Goal: Transaction & Acquisition: Purchase product/service

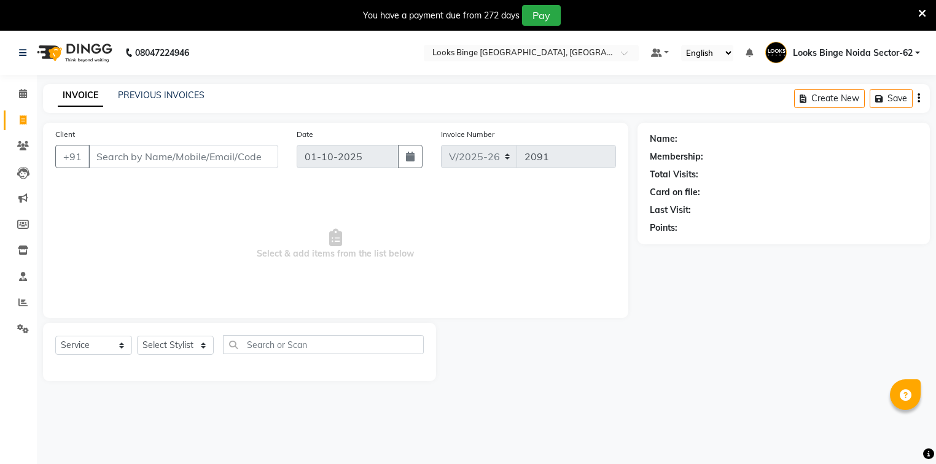
select select "5378"
select select "service"
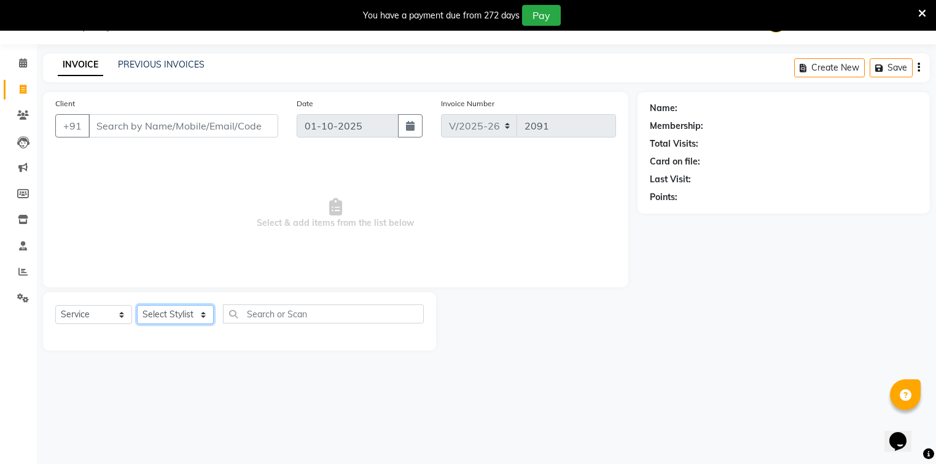
drag, startPoint x: 168, startPoint y: 314, endPoint x: 174, endPoint y: 308, distance: 9.1
click at [168, 314] on select "Select Stylist ANJALI [PERSON_NAME] [PERSON_NAME] Counter_Sales Kasim Looks Bin…" at bounding box center [175, 314] width 77 height 19
select select "35556"
click at [137, 306] on select "Select Stylist ANJALI [PERSON_NAME] [PERSON_NAME] Counter_Sales Kasim Looks Bin…" at bounding box center [175, 314] width 77 height 19
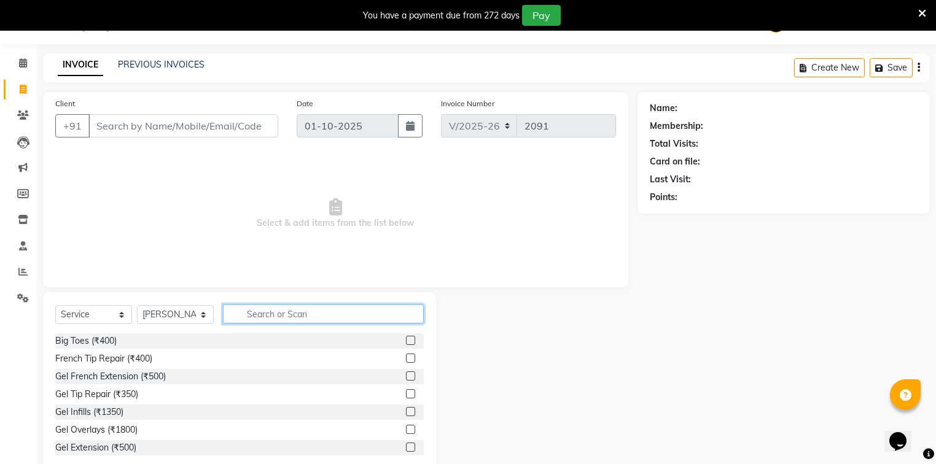
click at [329, 317] on input "text" at bounding box center [323, 314] width 201 height 19
type input "cut"
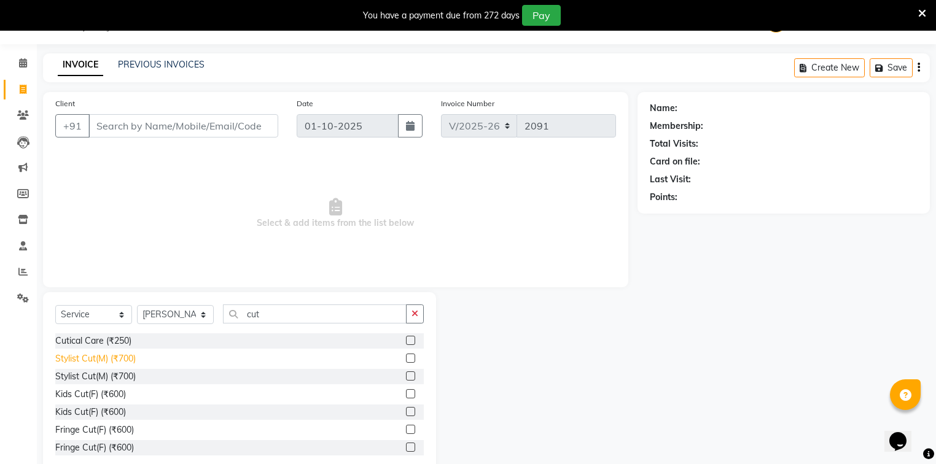
click at [116, 359] on div "Stylist Cut(M) (₹700)" at bounding box center [95, 359] width 80 height 13
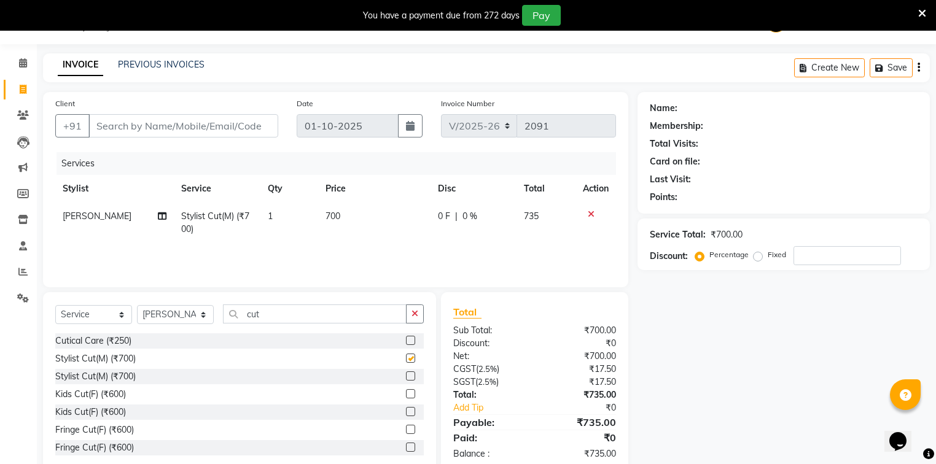
checkbox input "false"
click at [365, 226] on td "700" at bounding box center [374, 223] width 113 height 41
select select "35556"
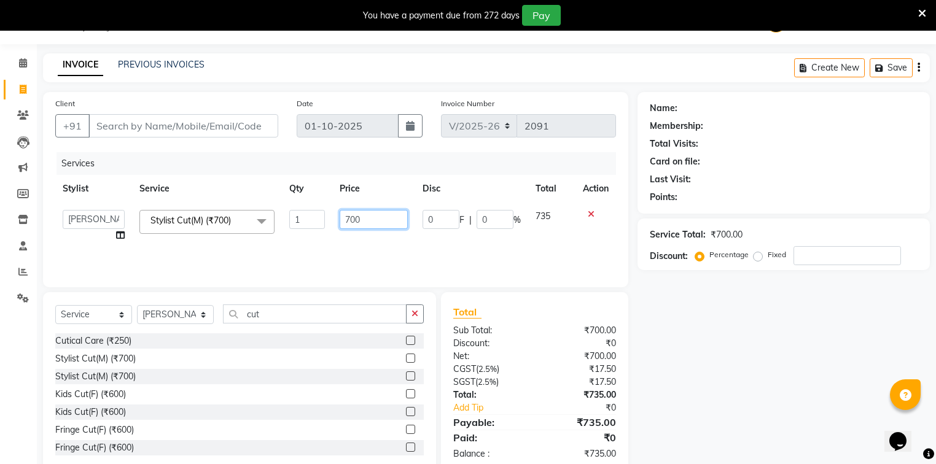
drag, startPoint x: 361, startPoint y: 217, endPoint x: 327, endPoint y: 230, distance: 37.0
click at [332, 228] on td "700" at bounding box center [373, 226] width 83 height 47
type input "300"
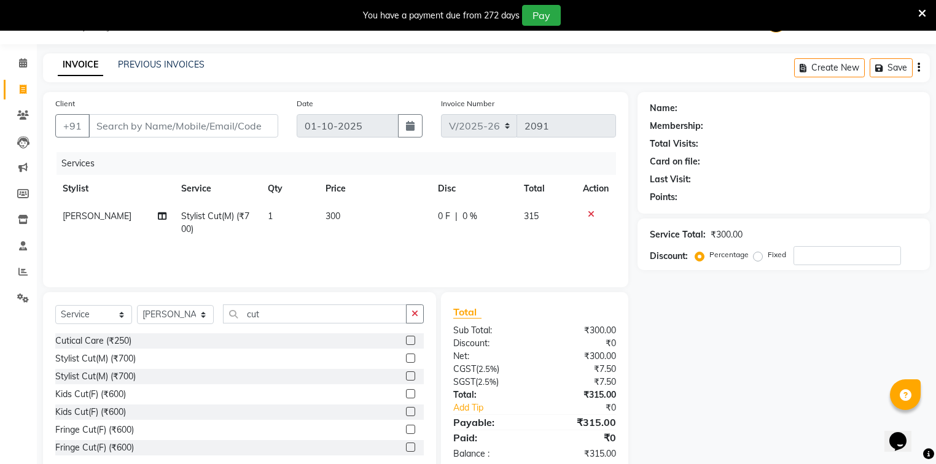
click at [324, 242] on tr "[PERSON_NAME] Cut(M) (₹700) 1 300 0 F | 0 % 315" at bounding box center [335, 223] width 561 height 41
click at [268, 313] on input "cut" at bounding box center [315, 314] width 184 height 19
type input "c"
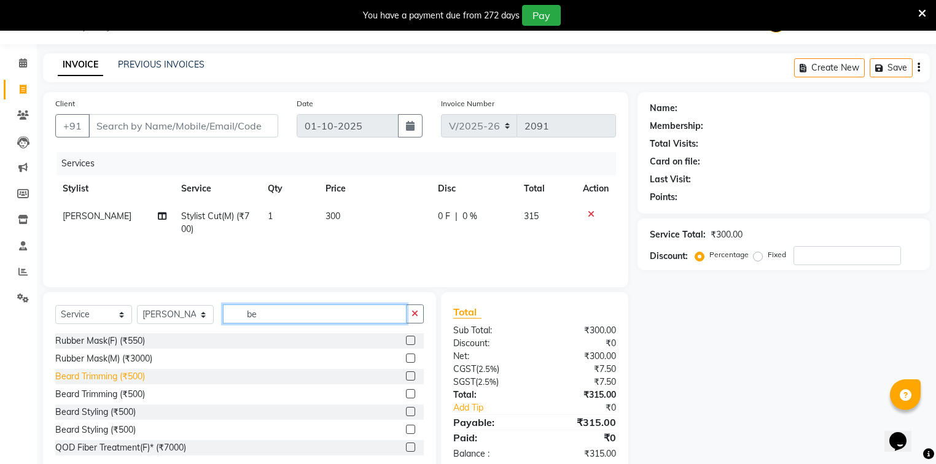
type input "be"
click at [119, 383] on div "Beard Trimming (₹500)" at bounding box center [100, 376] width 90 height 13
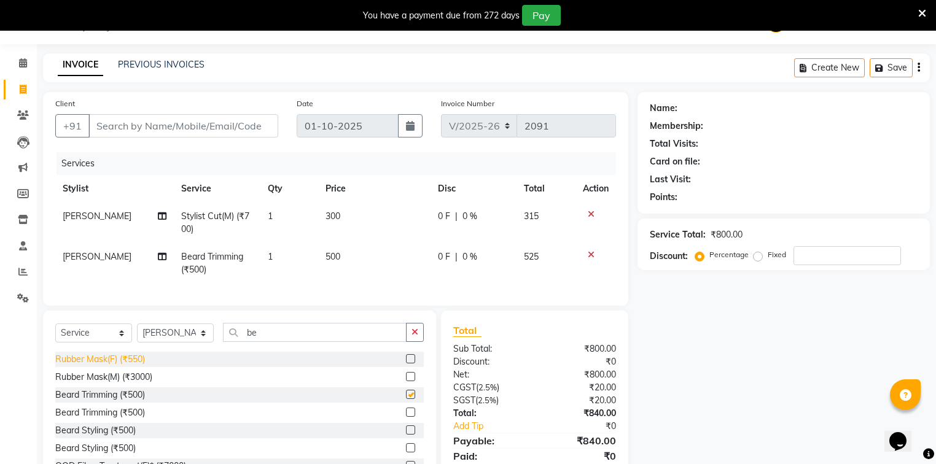
checkbox input "false"
click at [368, 257] on td "500" at bounding box center [374, 263] width 113 height 41
select select "35556"
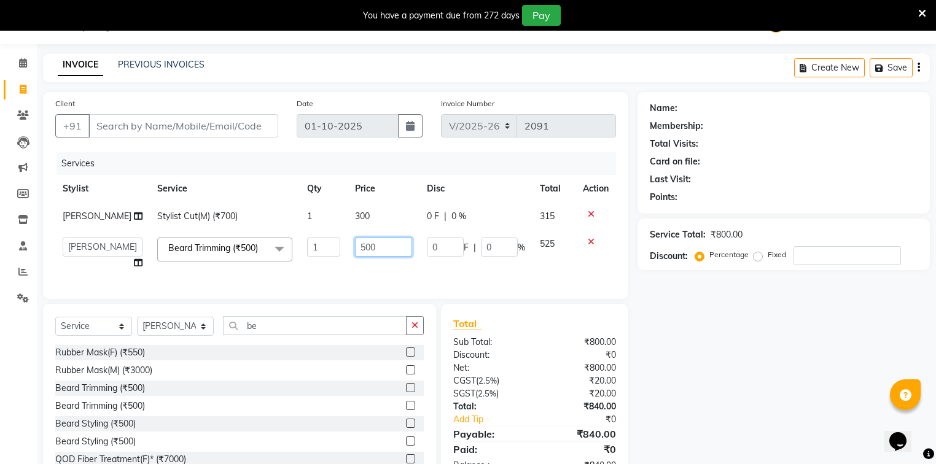
drag, startPoint x: 369, startPoint y: 244, endPoint x: 249, endPoint y: 271, distance: 122.2
click at [249, 271] on tr "ANJALI Annu [PERSON_NAME] [PERSON_NAME] Counter_Sales Kasim Looks Binge Noida S…" at bounding box center [335, 253] width 561 height 47
type input "250"
click at [280, 285] on div "Services Stylist Service Qty Price Disc Total Action Salman Stylist Cut(M) (₹70…" at bounding box center [335, 219] width 561 height 135
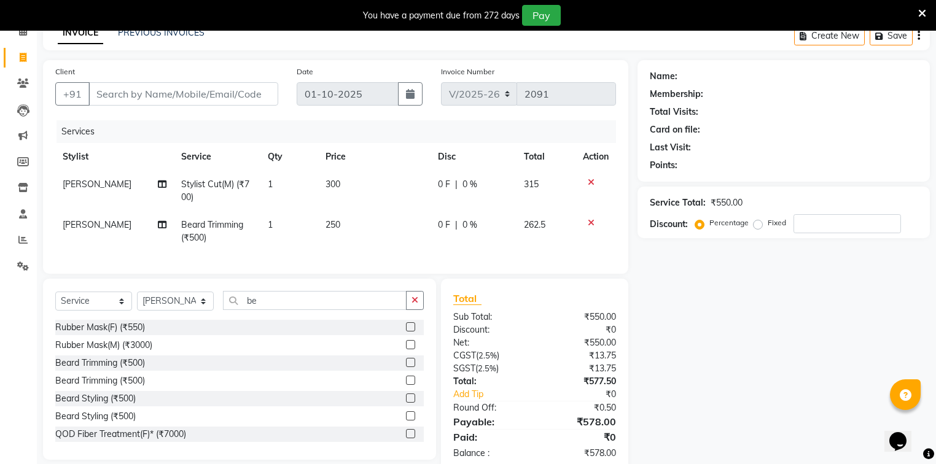
scroll to position [80, 0]
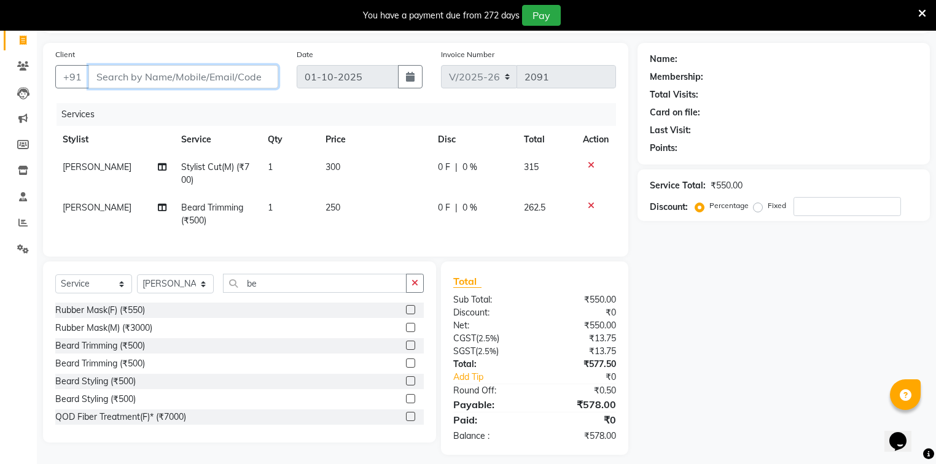
click at [145, 76] on input "Client" at bounding box center [183, 76] width 190 height 23
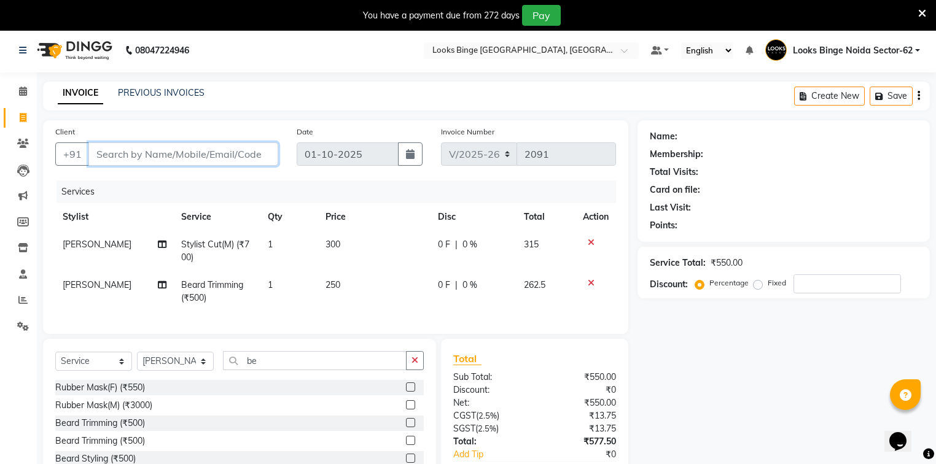
scroll to position [49, 0]
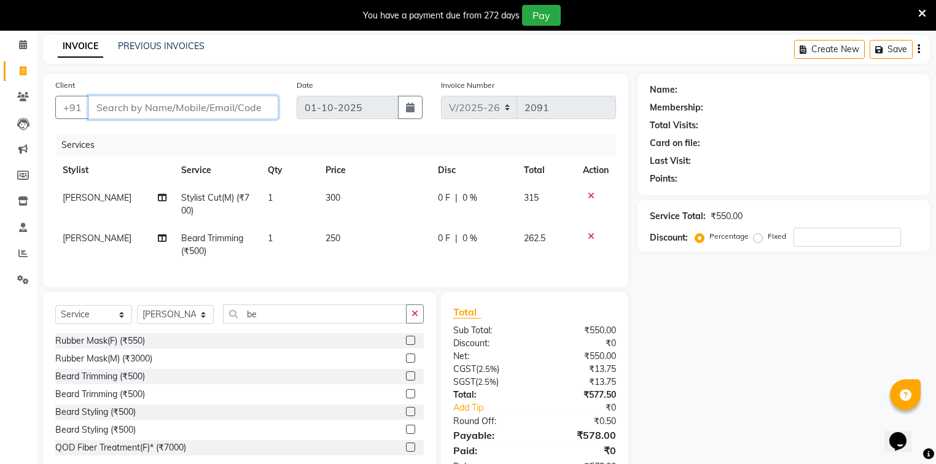
click at [166, 104] on input "Client" at bounding box center [183, 107] width 190 height 23
click at [174, 104] on input "Client" at bounding box center [183, 107] width 190 height 23
click at [146, 103] on input "Client" at bounding box center [183, 107] width 190 height 23
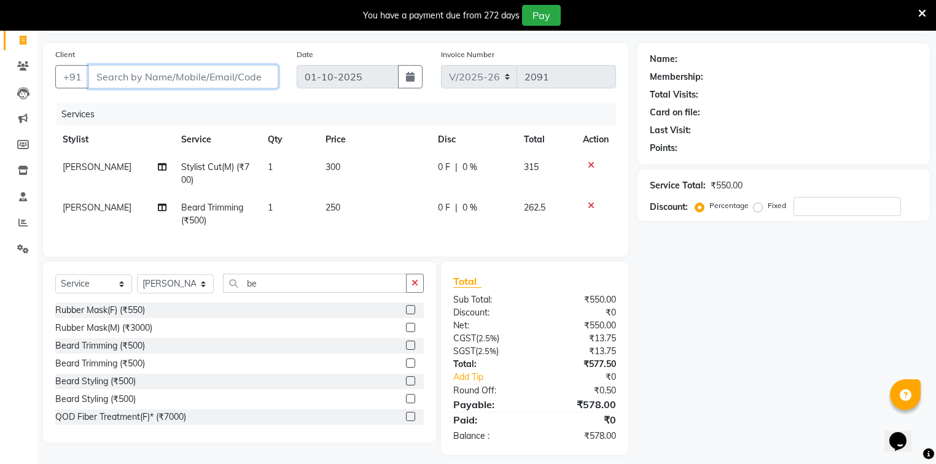
scroll to position [96, 0]
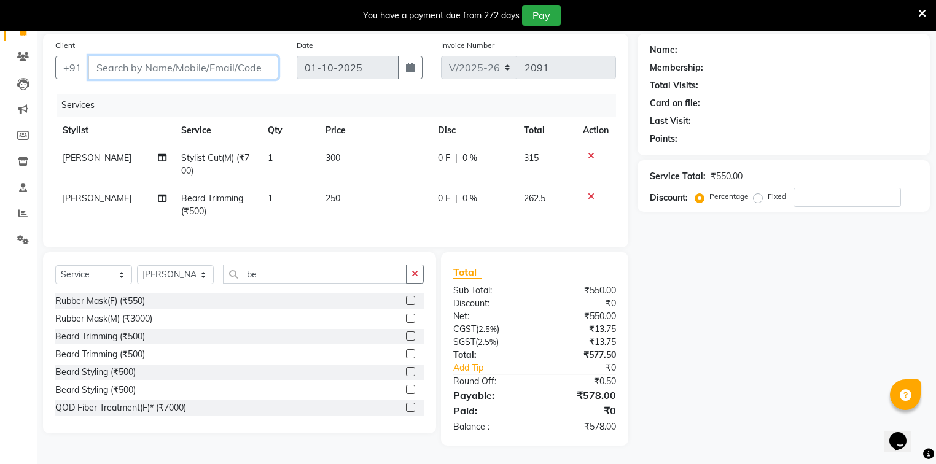
type input "9"
type input "0"
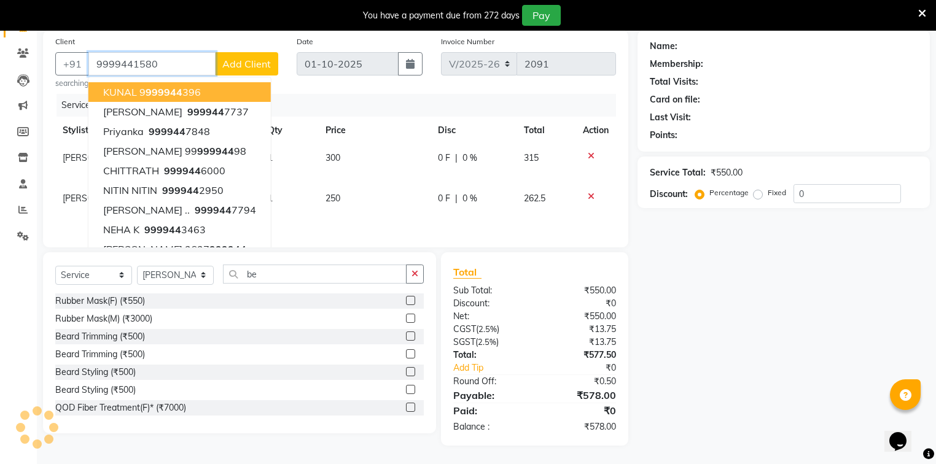
type input "9999441580"
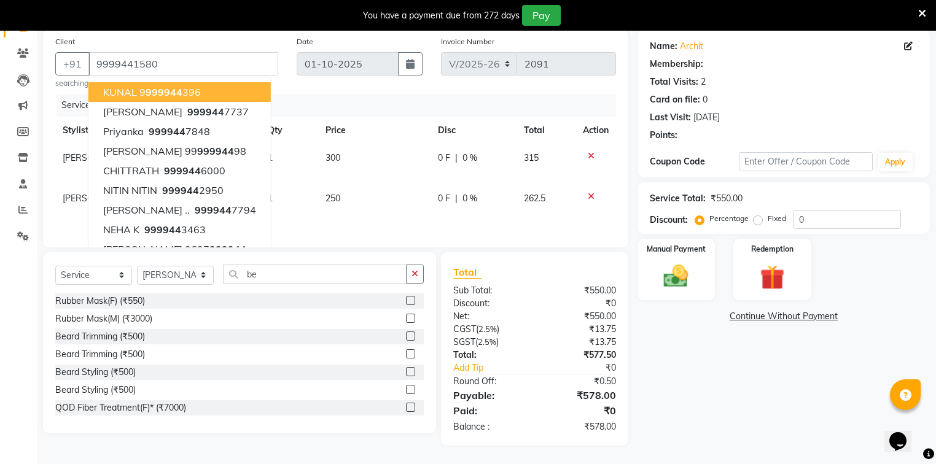
select select "1: Object"
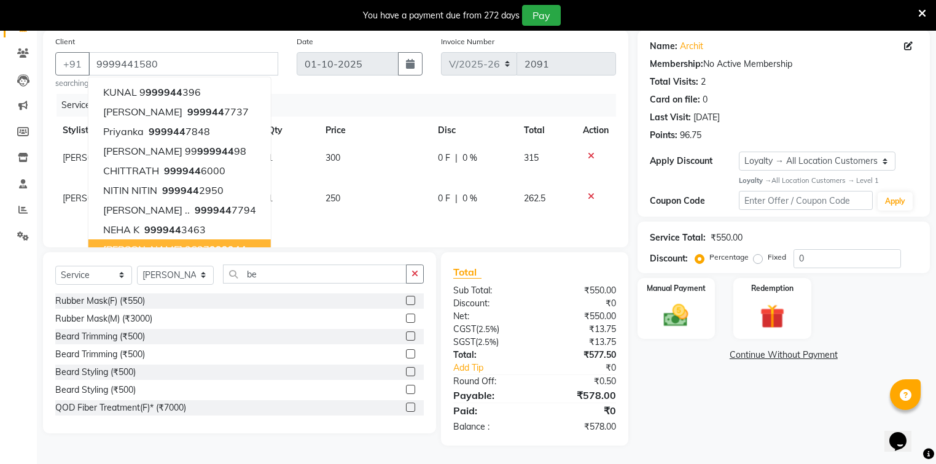
click at [651, 364] on div "Name: [PERSON_NAME] Membership: No Active Membership Total Visits: 2 Card on fi…" at bounding box center [789, 238] width 302 height 416
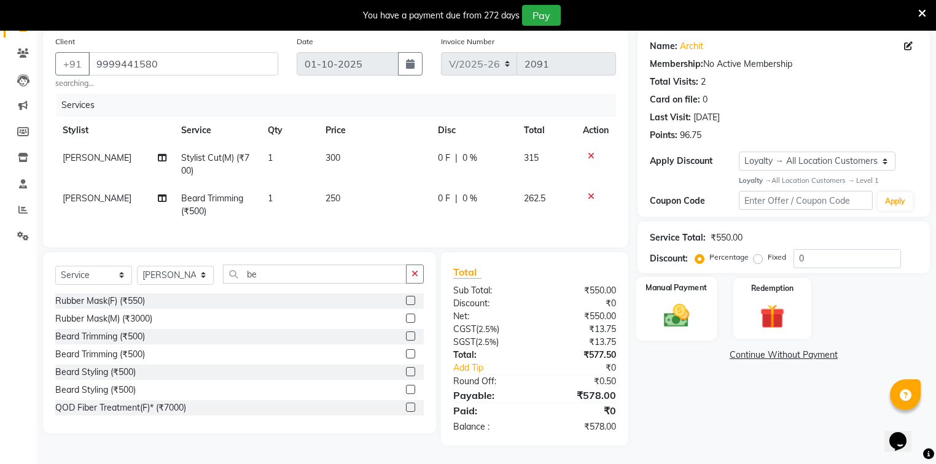
click at [681, 305] on img at bounding box center [676, 315] width 42 height 29
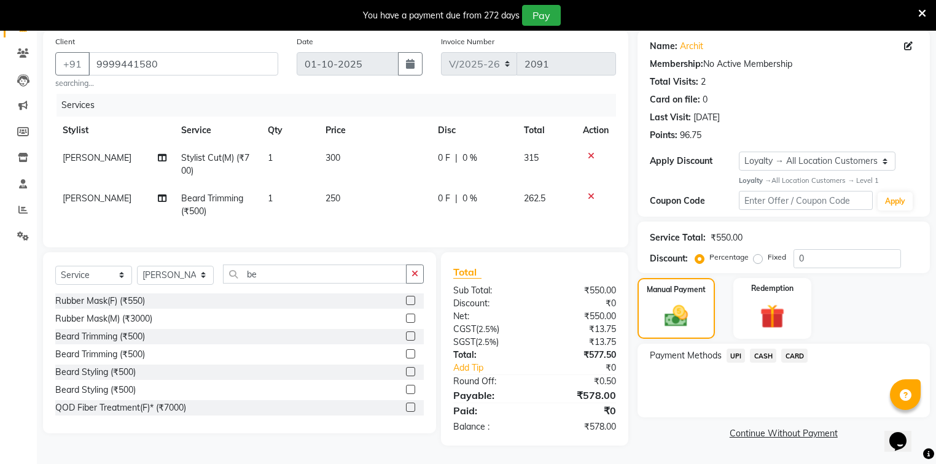
click at [789, 349] on span "CARD" at bounding box center [794, 356] width 26 height 14
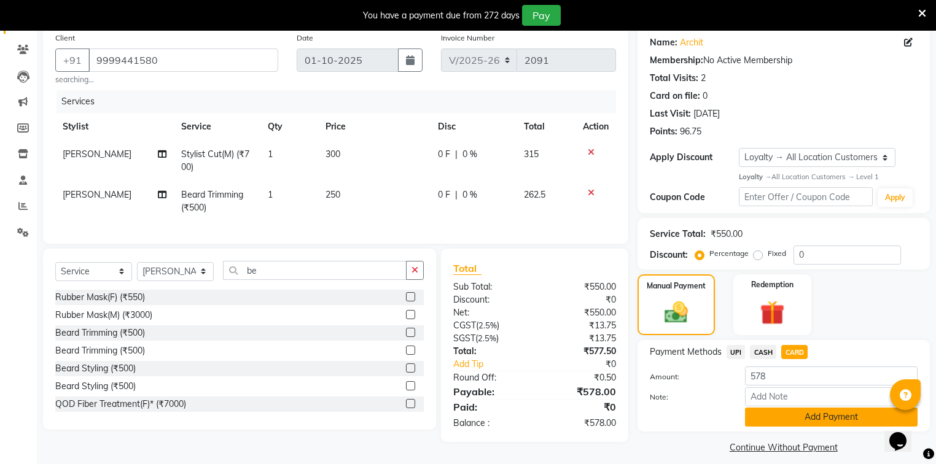
click at [772, 418] on button "Add Payment" at bounding box center [831, 417] width 173 height 19
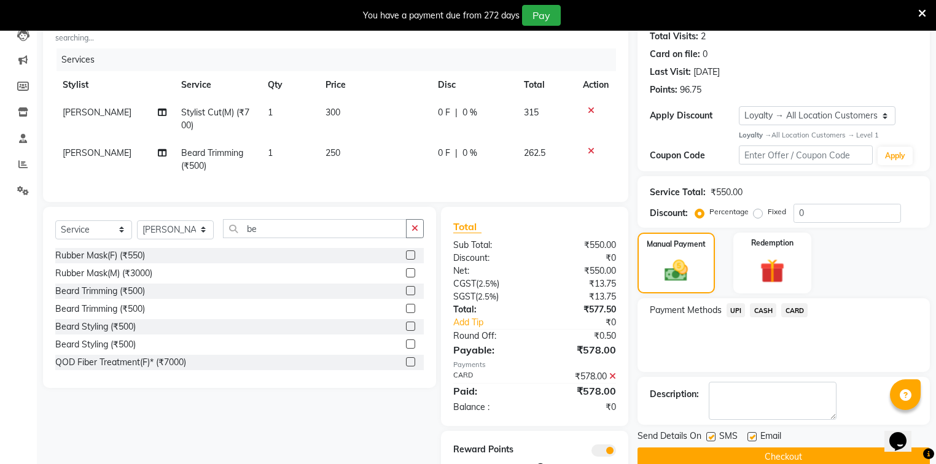
scroll to position [187, 0]
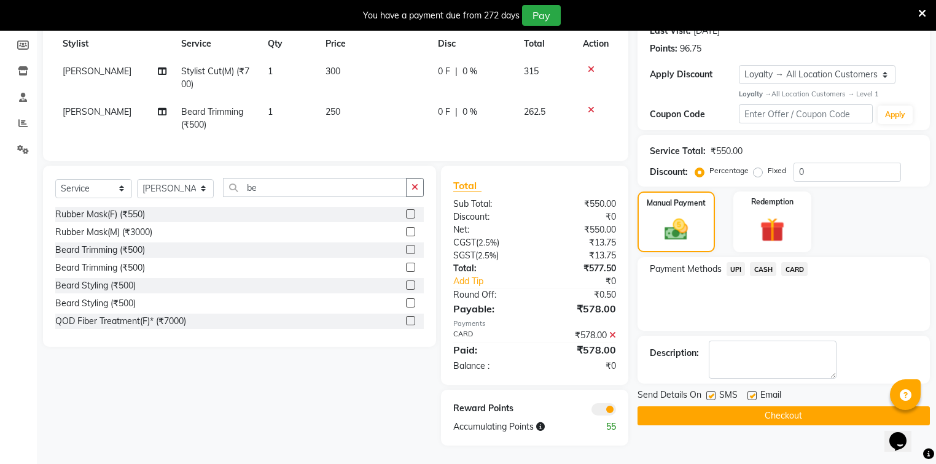
click at [774, 413] on button "Checkout" at bounding box center [784, 416] width 292 height 19
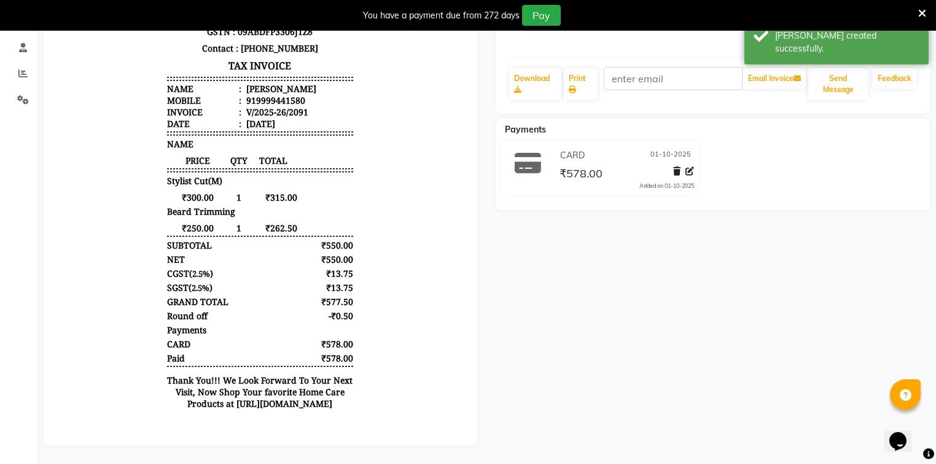
scroll to position [39, 0]
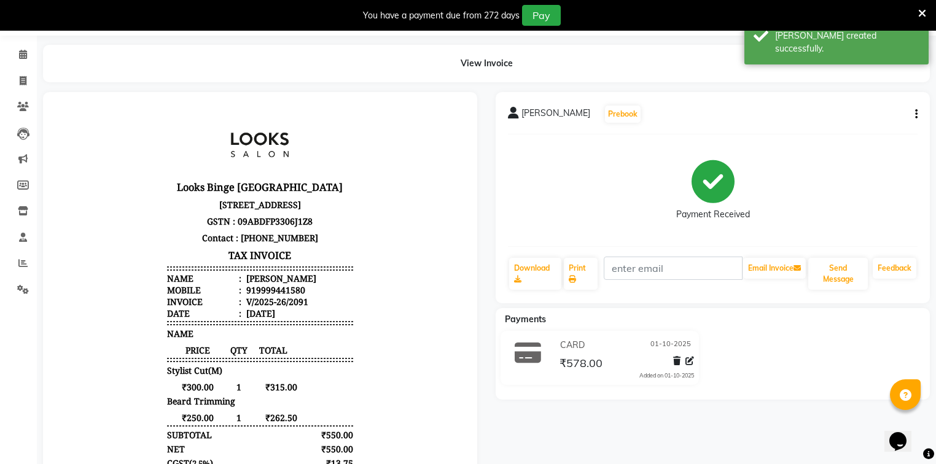
select select "service"
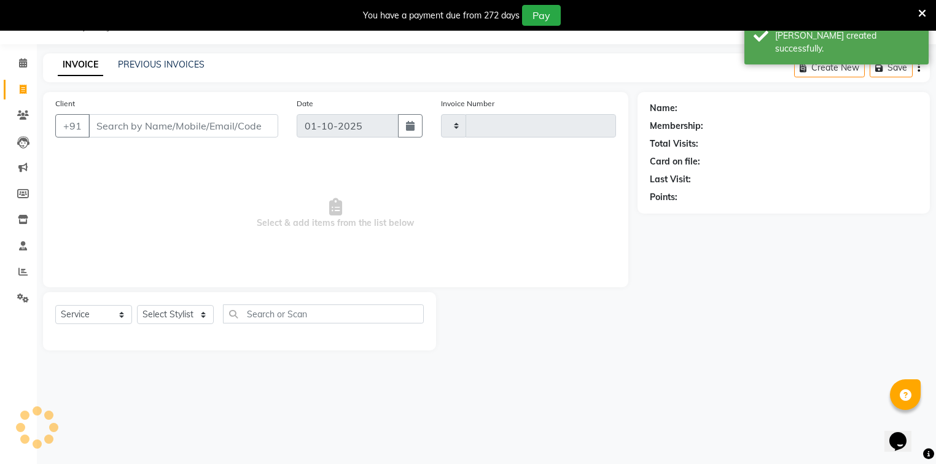
scroll to position [31, 0]
type input "2092"
select select "5378"
